Goal: Find specific page/section: Find specific page/section

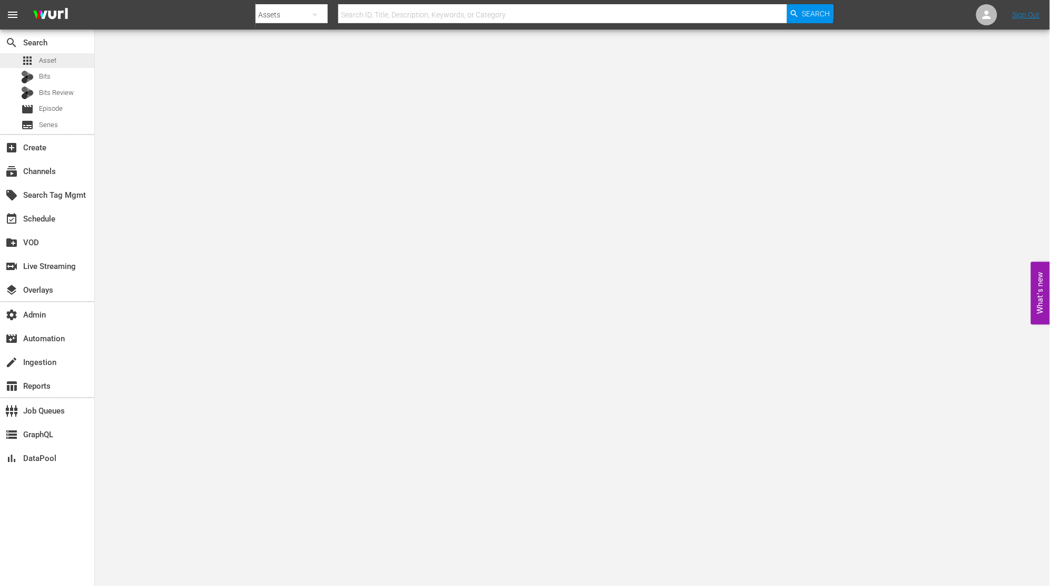
click at [72, 57] on div "apps Asset" at bounding box center [47, 60] width 94 height 15
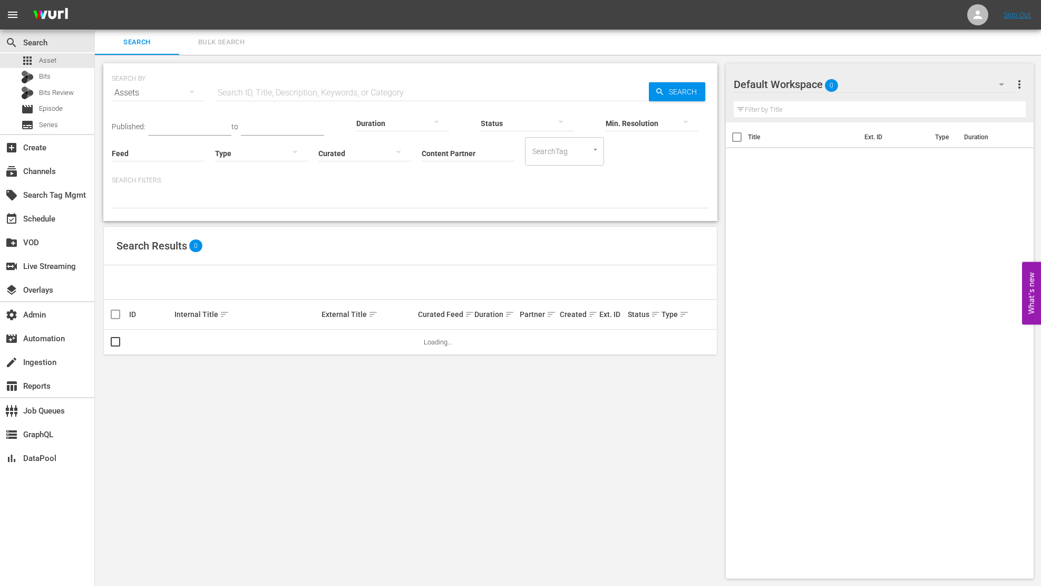
click at [463, 162] on input "Content Partner" at bounding box center [468, 154] width 93 height 38
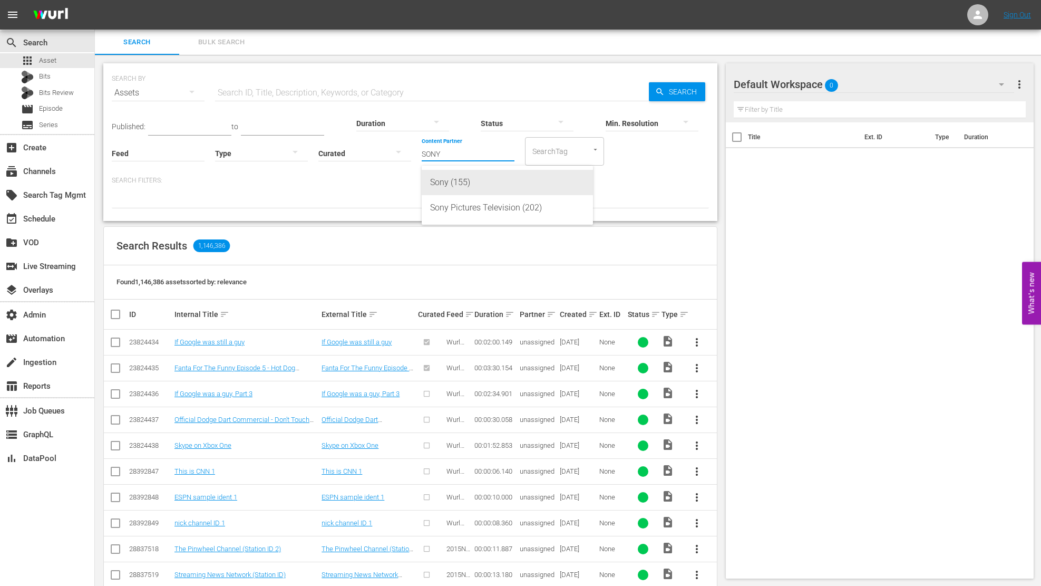
click at [467, 177] on div "Sony (155)" at bounding box center [507, 182] width 154 height 25
type input "Sony (155)"
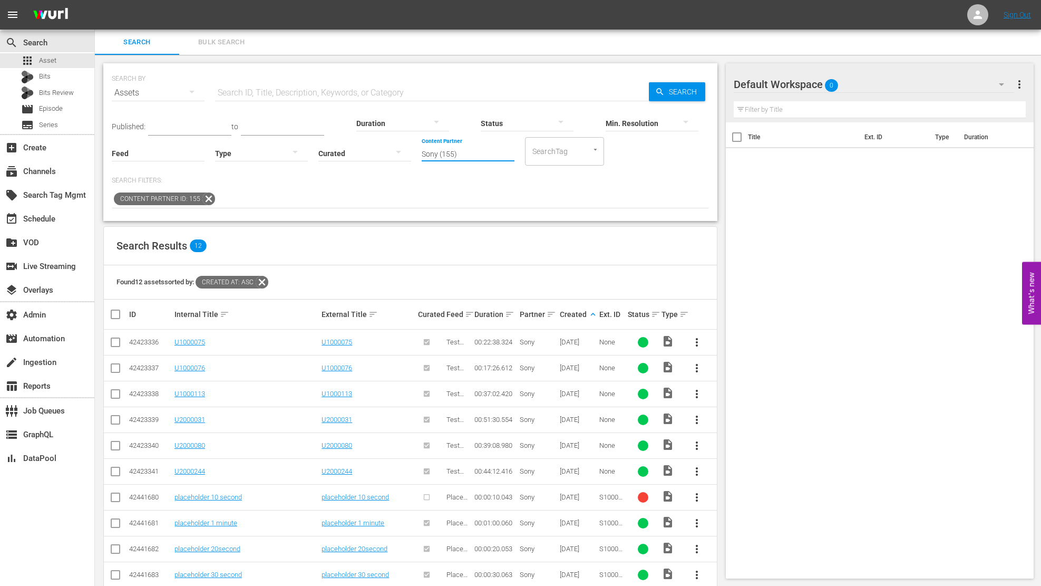
click at [465, 160] on input "Sony (155)" at bounding box center [468, 154] width 93 height 38
click at [464, 161] on hr at bounding box center [468, 161] width 93 height 1
click at [462, 161] on hr at bounding box center [468, 161] width 93 height 1
click at [466, 149] on input "Sony (155)" at bounding box center [468, 154] width 93 height 38
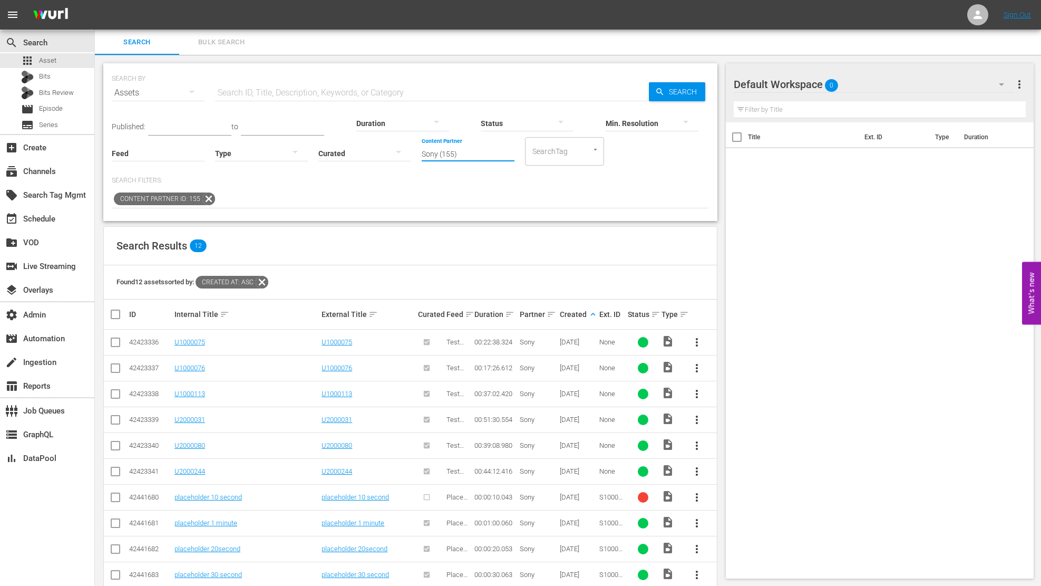
click at [466, 149] on input "Sony (155)" at bounding box center [468, 154] width 93 height 38
click at [475, 206] on div "Sony Pictures Television (202)" at bounding box center [507, 207] width 154 height 25
type input "Sony Pictures Television (202)"
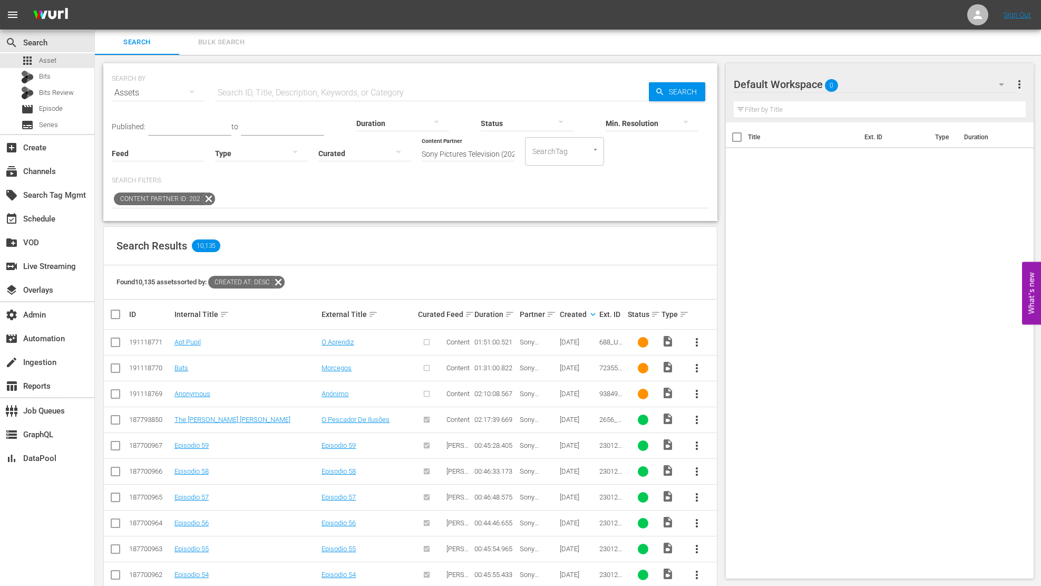
click at [343, 90] on input "text" at bounding box center [432, 92] width 434 height 25
paste input "938495_U700324_BRA_14"
type input "938495_U700324_BRA_14"
click at [668, 90] on span "Search" at bounding box center [685, 91] width 41 height 19
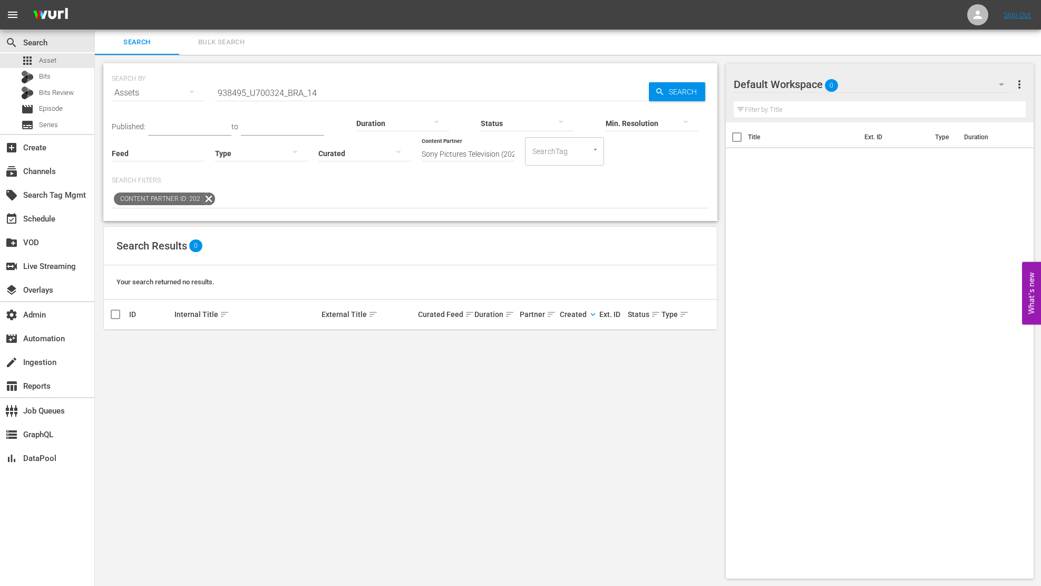
click at [328, 89] on input "938495_U700324_BRA_14" at bounding box center [432, 92] width 434 height 25
type input "\"
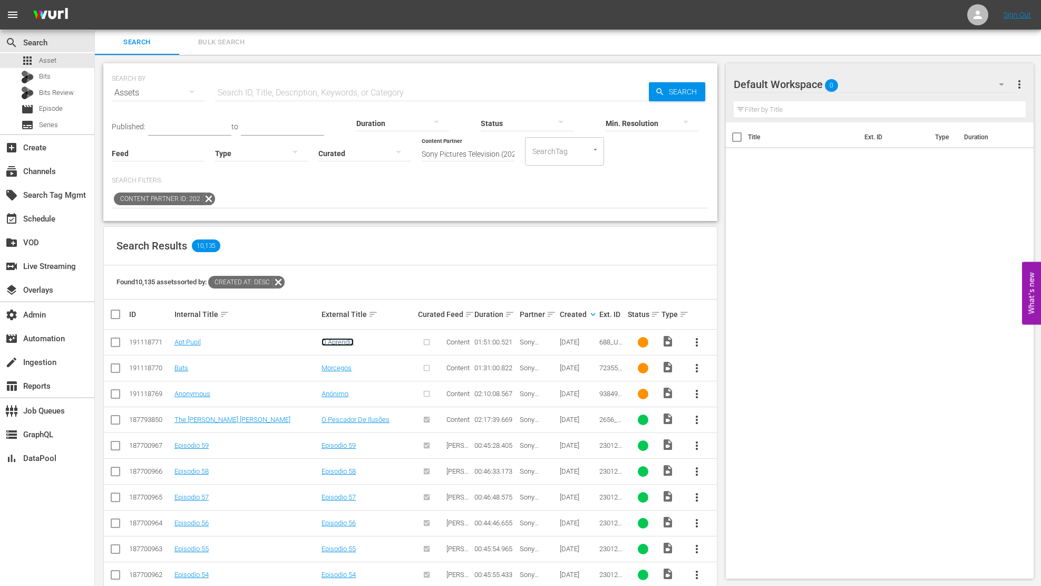
click at [336, 340] on link "O Aprendiz" at bounding box center [338, 342] width 32 height 8
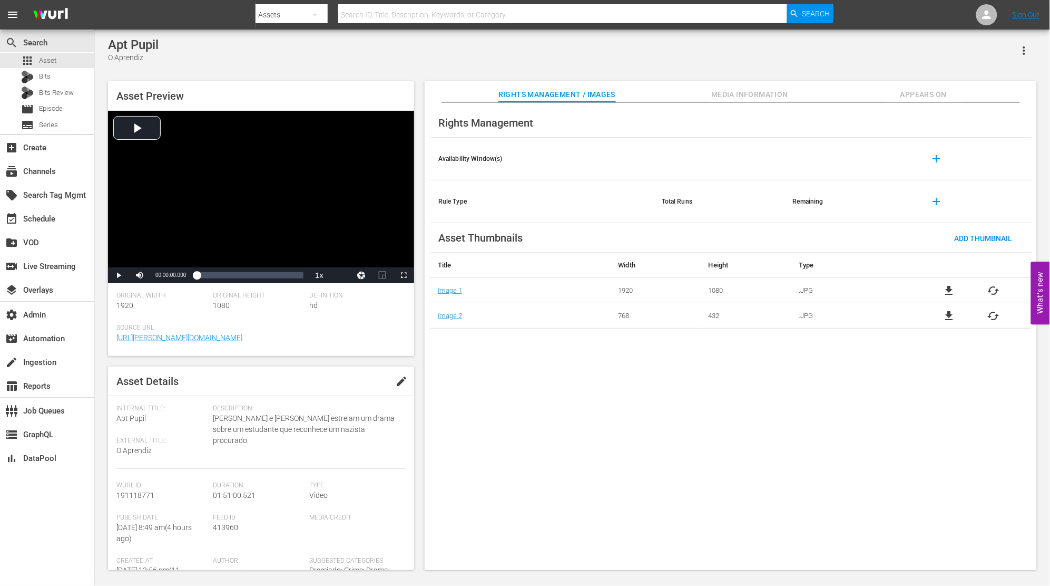
click at [221, 525] on span "413960" at bounding box center [225, 527] width 25 height 8
copy span "413960"
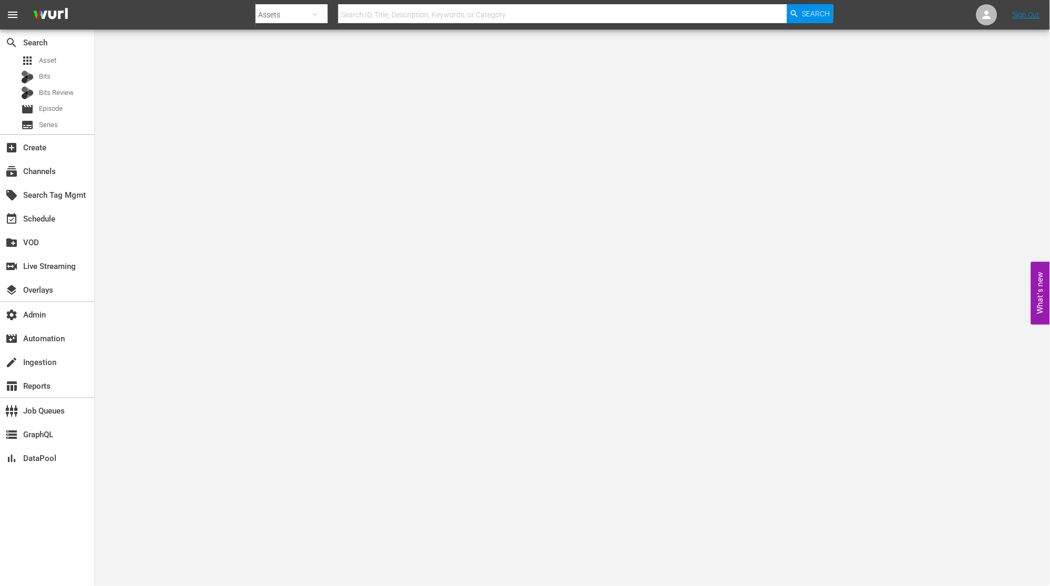
drag, startPoint x: 334, startPoint y: 198, endPoint x: 192, endPoint y: 69, distance: 191.8
click at [334, 202] on body "menu Search By Assets Search ID, Title, Description, Keywords, or Category Sear…" at bounding box center [525, 293] width 1050 height 586
